Goal: Information Seeking & Learning: Learn about a topic

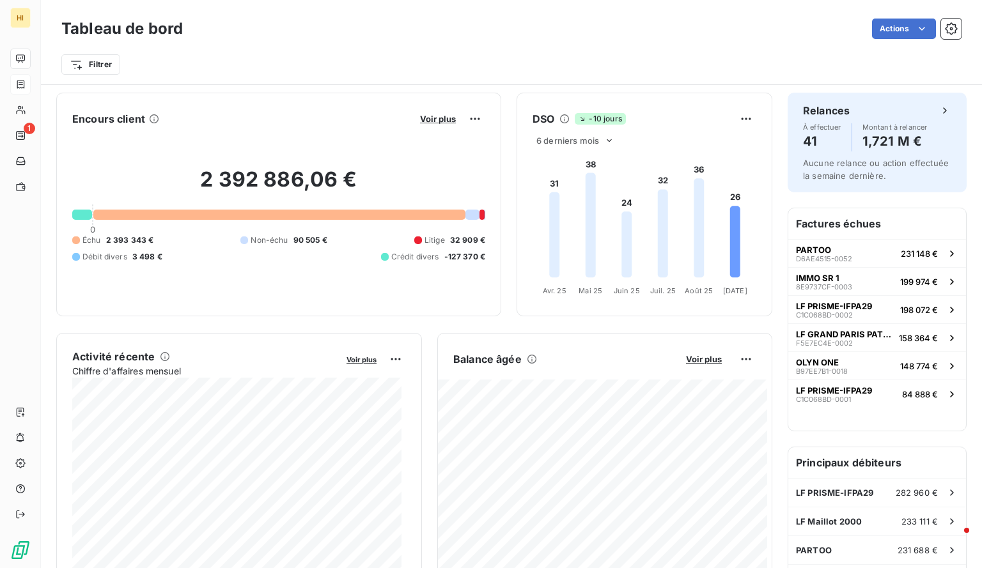
scroll to position [127, 0]
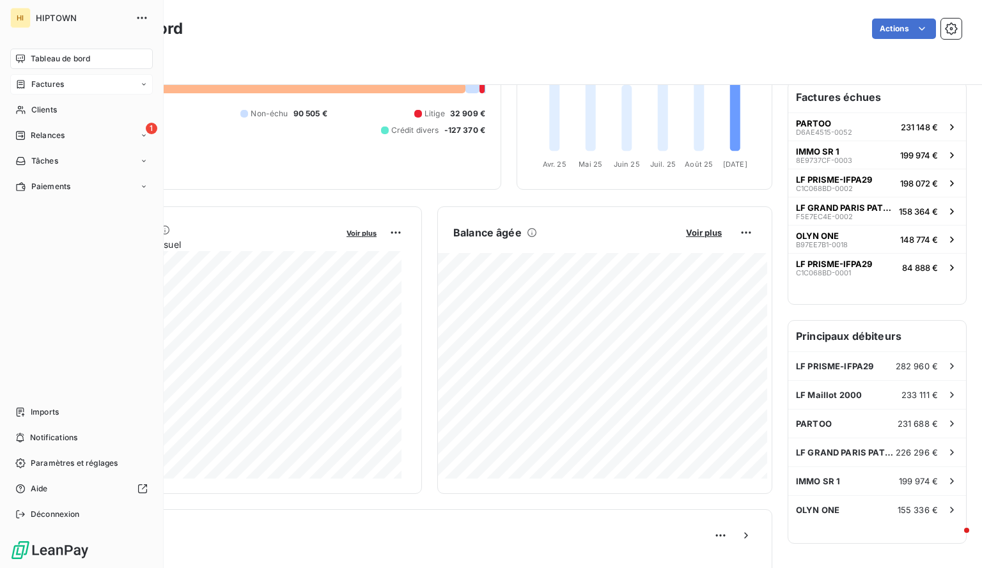
click at [56, 84] on span "Factures" at bounding box center [47, 85] width 33 height 12
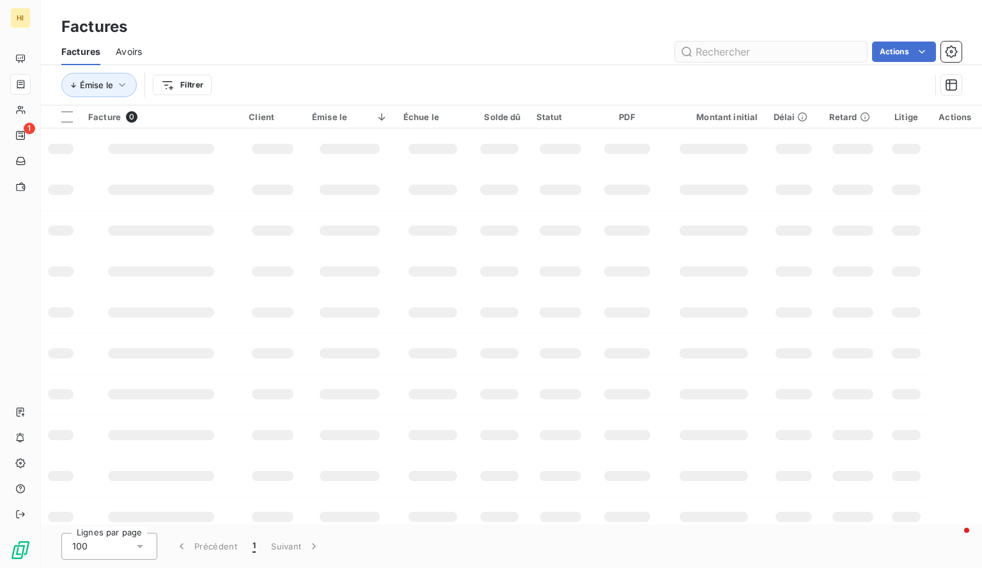
click at [729, 50] on input "text" at bounding box center [771, 52] width 192 height 20
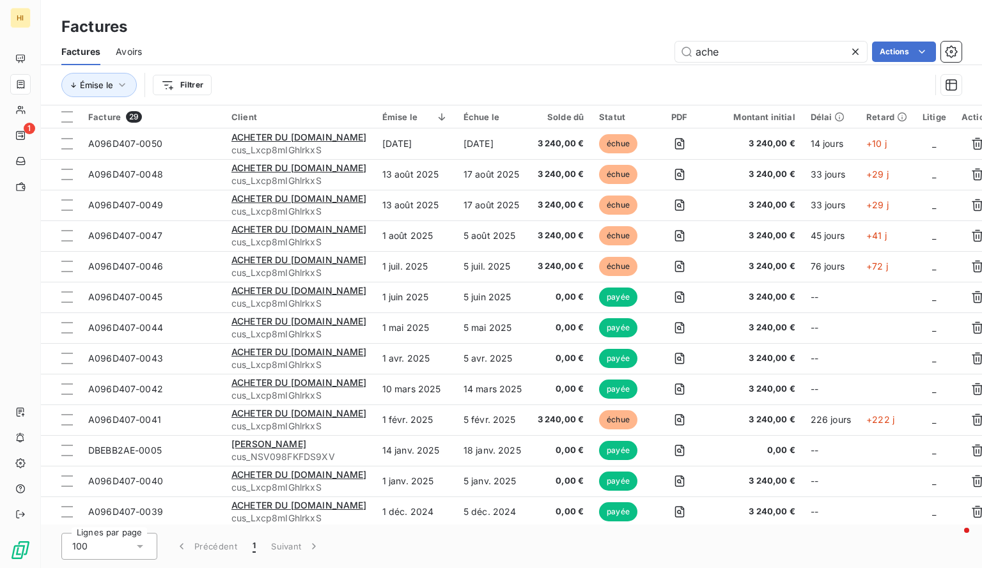
type input "ache"
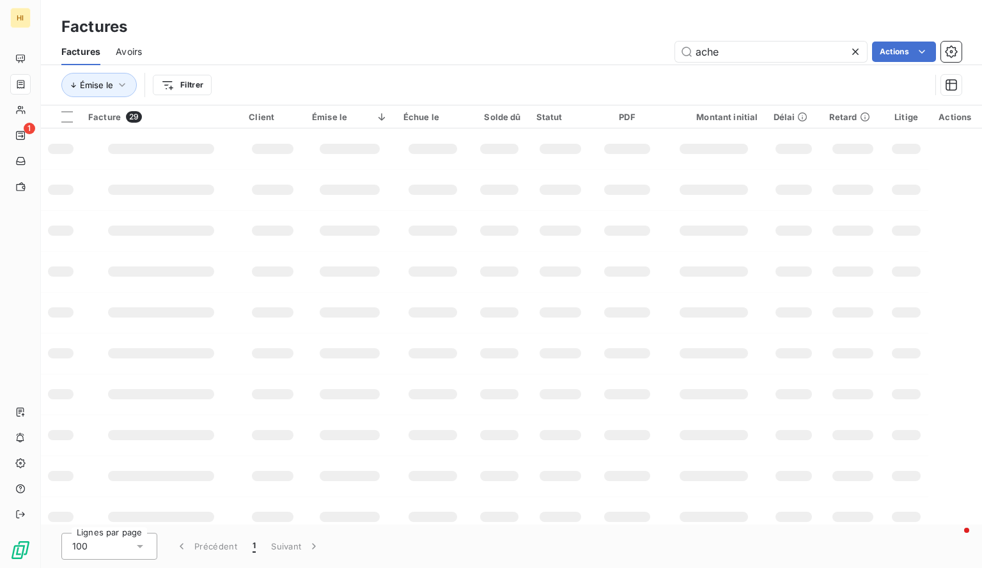
click at [858, 50] on icon at bounding box center [855, 51] width 13 height 13
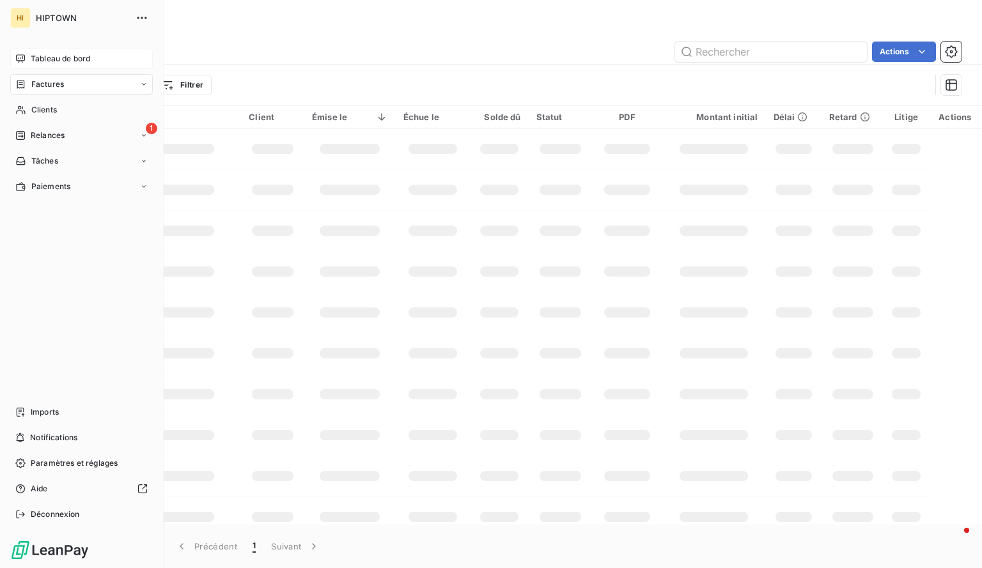
click at [28, 58] on div "Tableau de bord" at bounding box center [81, 59] width 143 height 20
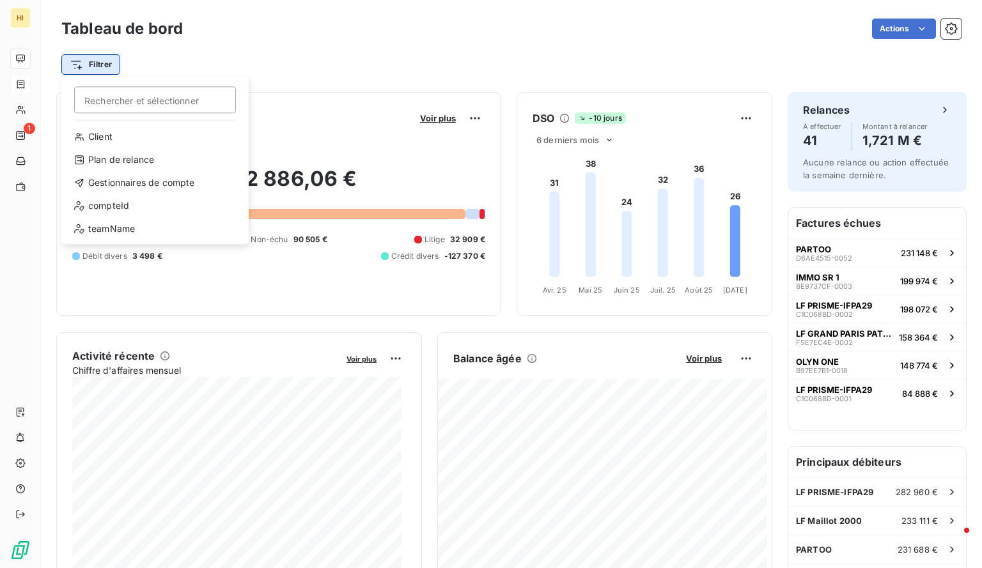
click at [88, 66] on html "HI 1 Tableau de bord Actions Filtrer Rechercher et sélectionner Client Plan de …" at bounding box center [491, 284] width 982 height 568
click at [159, 185] on div "Gestionnaires de compte" at bounding box center [154, 183] width 177 height 20
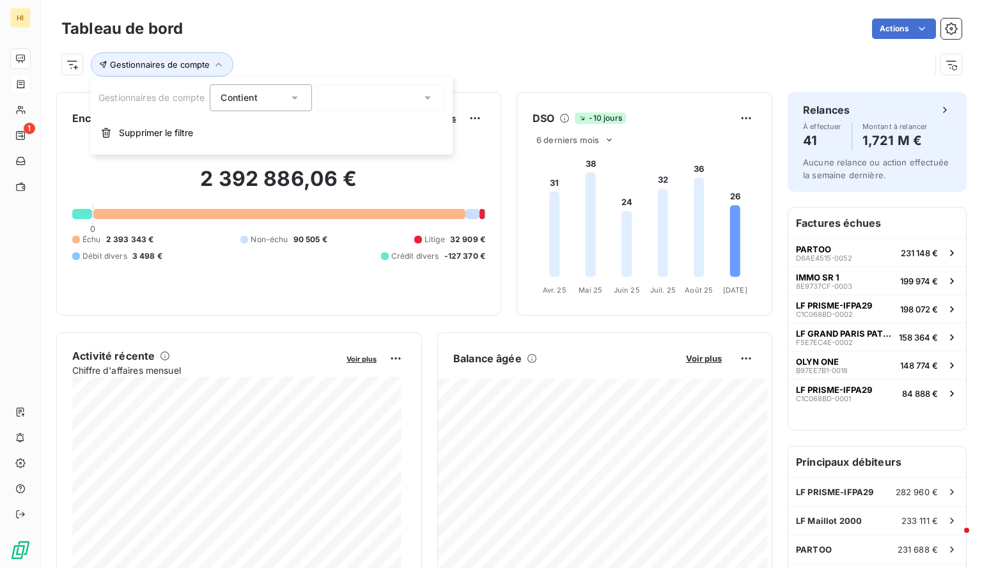
click at [352, 99] on div at bounding box center [381, 97] width 128 height 27
type input "clair"
click at [363, 155] on span "[PERSON_NAME]" at bounding box center [381, 153] width 75 height 13
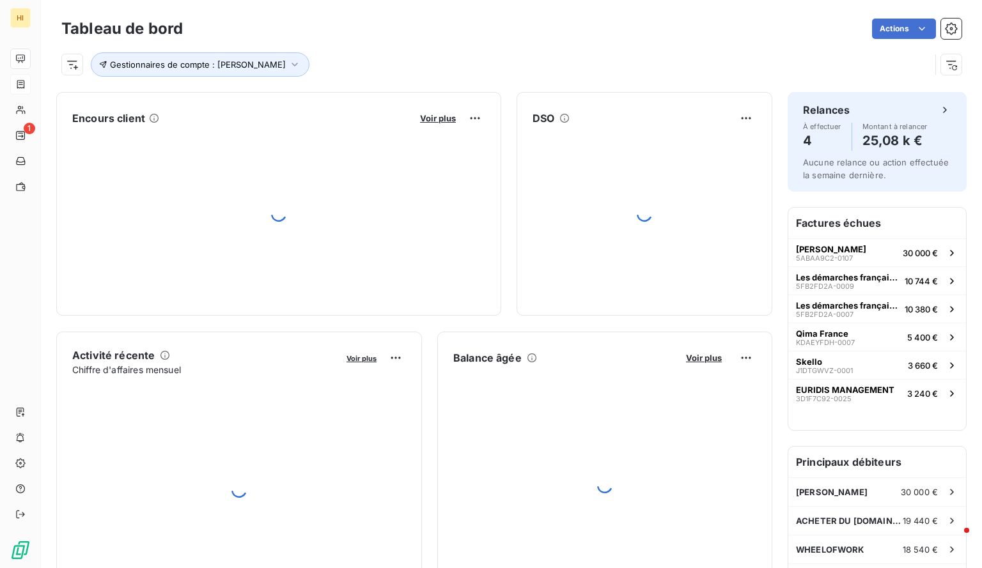
click at [467, 61] on div "Gestionnaires de compte : [PERSON_NAME]" at bounding box center [495, 64] width 869 height 24
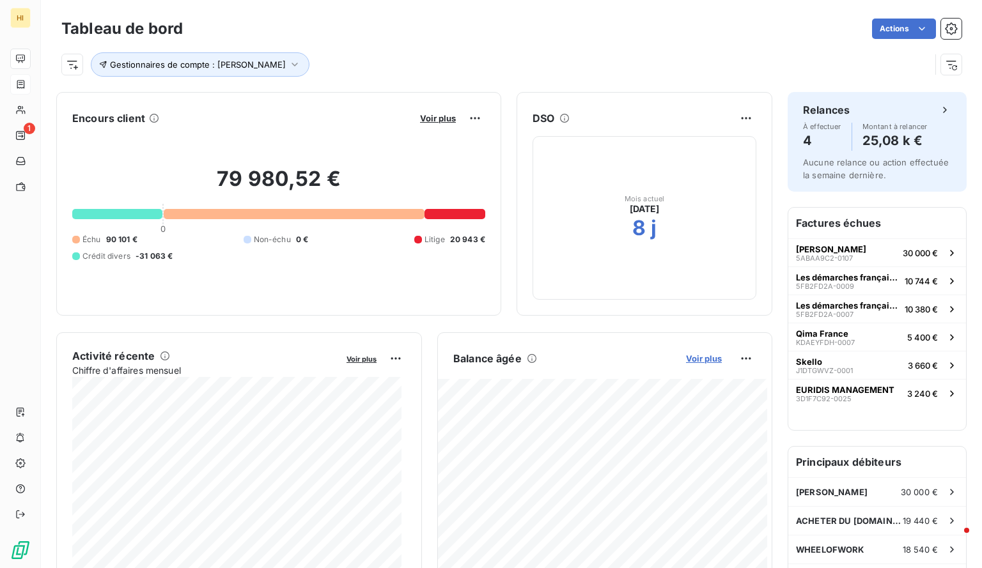
click at [695, 357] on span "Voir plus" at bounding box center [704, 358] width 36 height 10
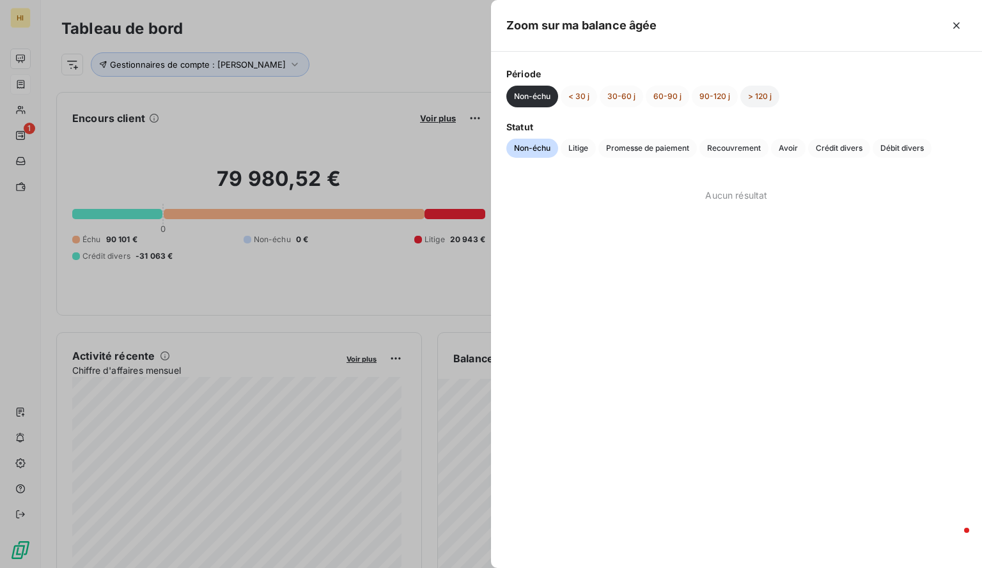
click at [754, 100] on button "> 120 j" at bounding box center [759, 97] width 39 height 22
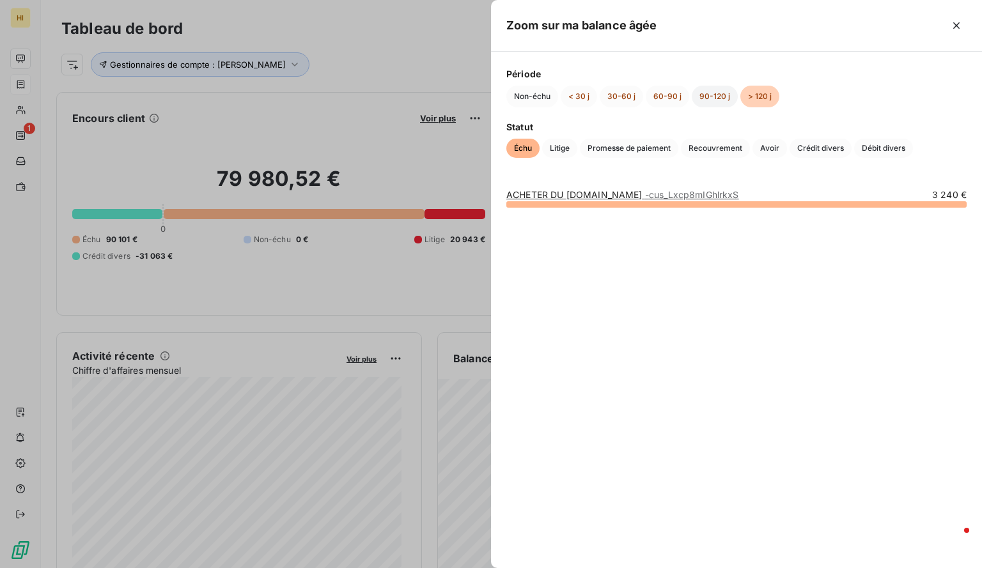
click at [701, 94] on button "90-120 j" at bounding box center [715, 97] width 46 height 22
click at [671, 94] on button "60-90 j" at bounding box center [667, 97] width 43 height 22
click at [620, 95] on button "30-60 j" at bounding box center [621, 97] width 43 height 22
click at [585, 95] on button "< 30 j" at bounding box center [579, 97] width 36 height 22
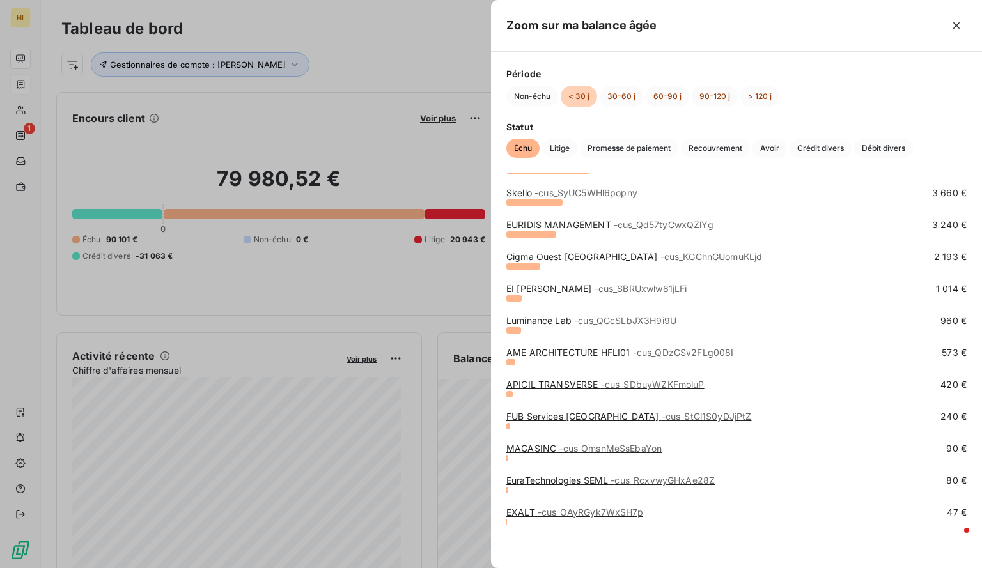
scroll to position [97, 0]
click at [619, 94] on button "30-60 j" at bounding box center [621, 97] width 43 height 22
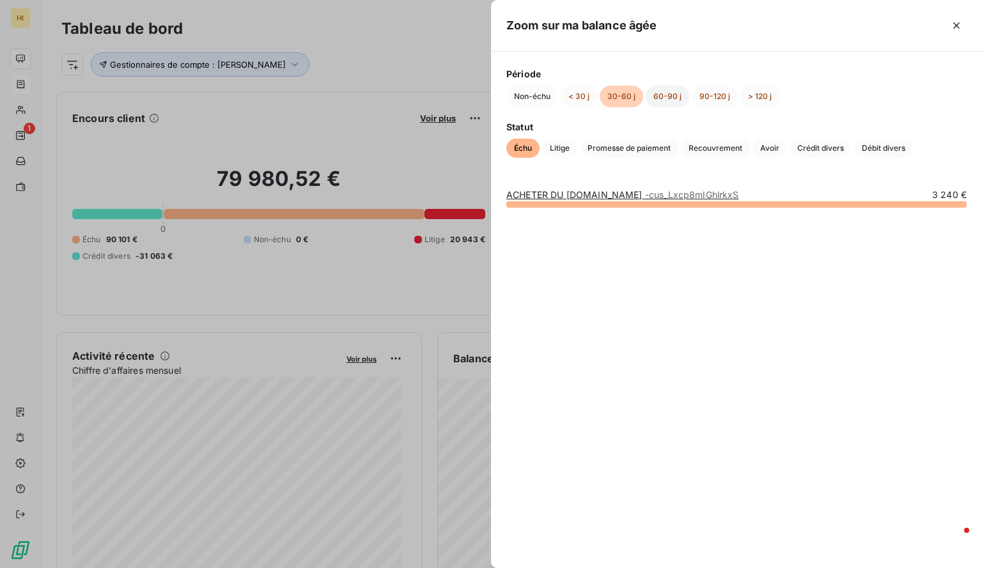
click at [666, 96] on button "60-90 j" at bounding box center [667, 97] width 43 height 22
click at [716, 91] on button "90-120 j" at bounding box center [715, 97] width 46 height 22
click at [576, 94] on button "< 30 j" at bounding box center [579, 97] width 36 height 22
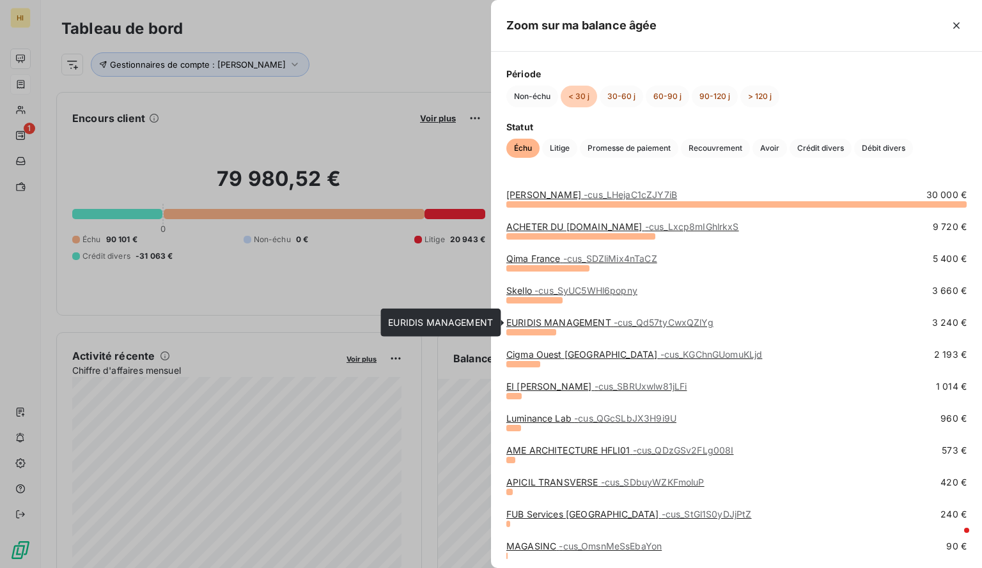
click at [597, 323] on link "EURIDIS MANAGEMENT - cus_Qd57tyCwxQZlYg" at bounding box center [609, 322] width 207 height 11
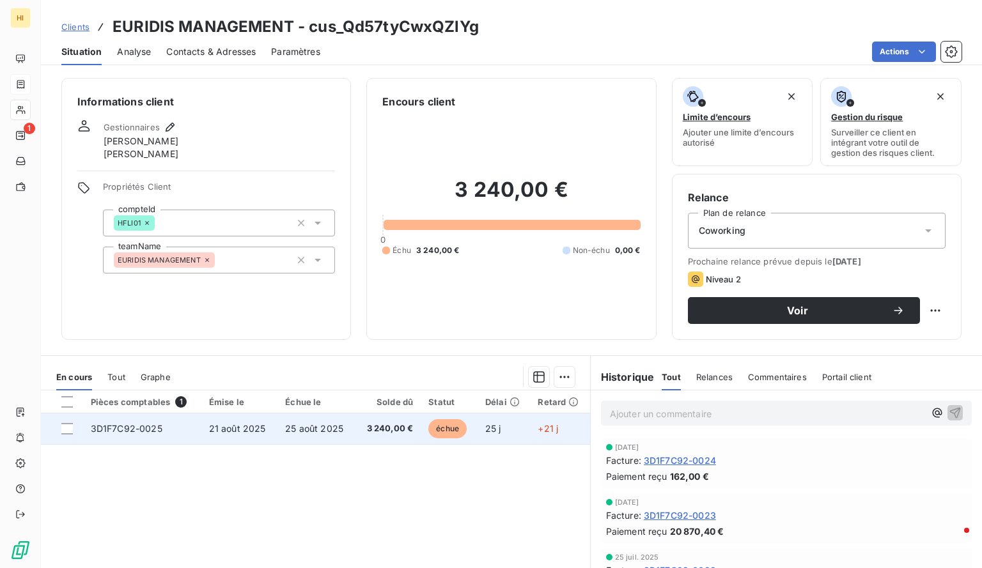
click at [258, 427] on span "21 août 2025" at bounding box center [237, 428] width 57 height 11
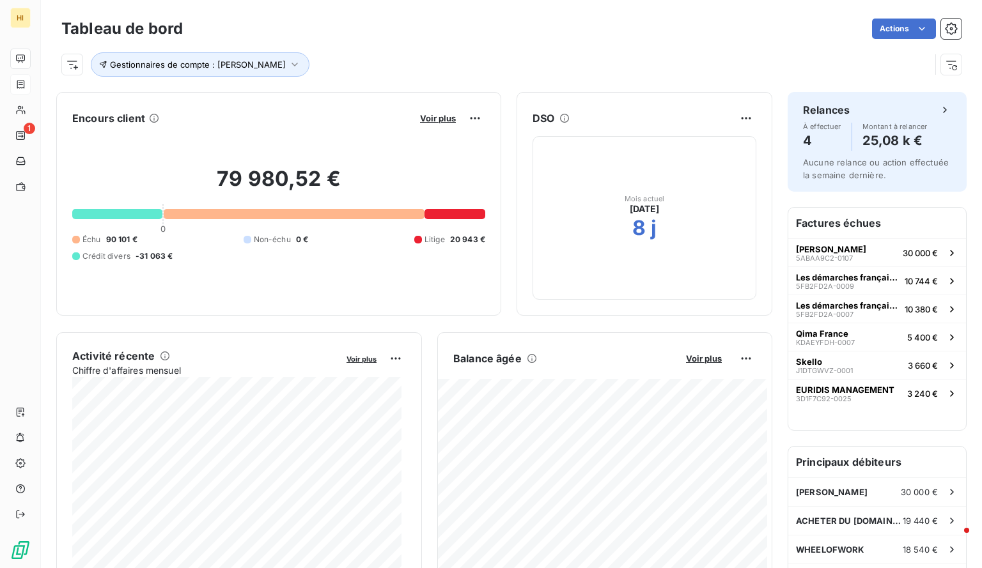
click at [692, 350] on div "Balance [PERSON_NAME] Voir plus" at bounding box center [605, 358] width 334 height 20
click at [692, 357] on span "Voir plus" at bounding box center [704, 358] width 36 height 10
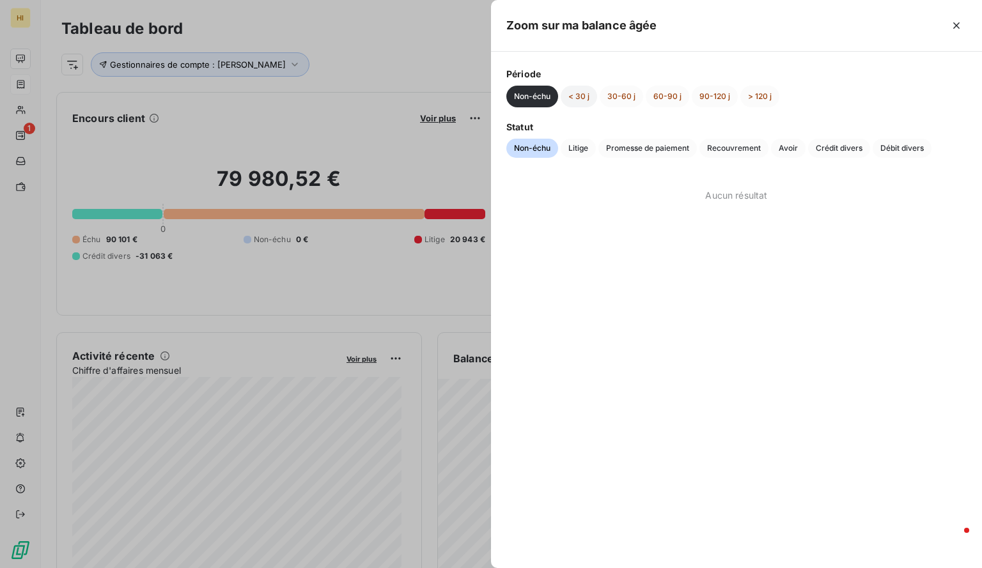
click at [571, 105] on button "< 30 j" at bounding box center [579, 97] width 36 height 22
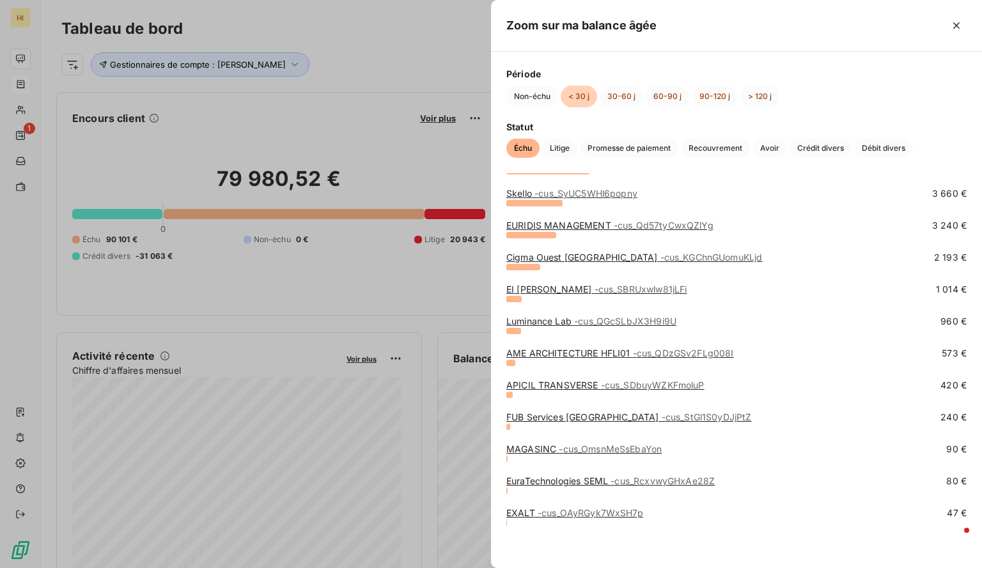
scroll to position [98, 0]
click at [371, 65] on div at bounding box center [491, 284] width 982 height 568
